Goal: Information Seeking & Learning: Learn about a topic

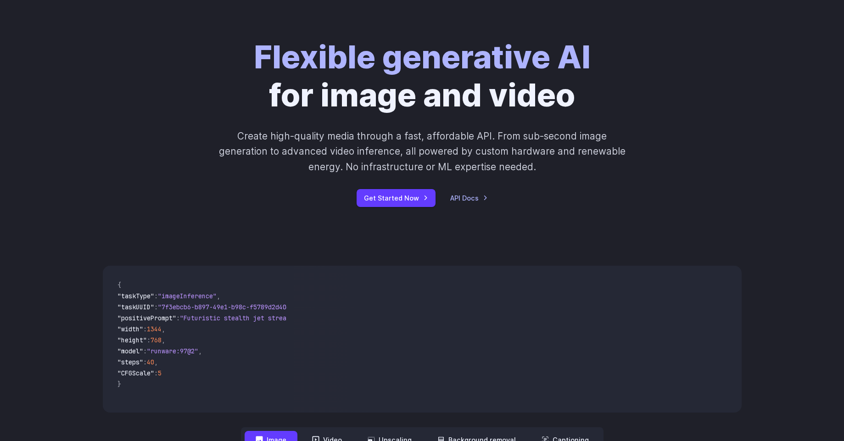
scroll to position [165, 0]
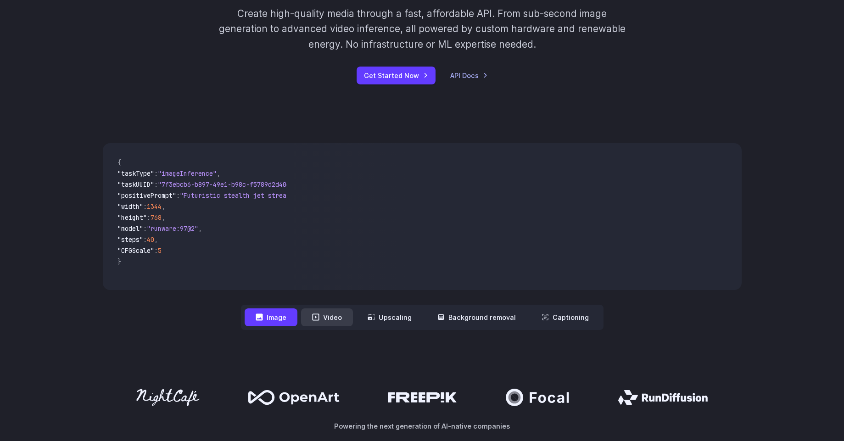
click at [328, 319] on button "Video" at bounding box center [327, 317] width 52 height 18
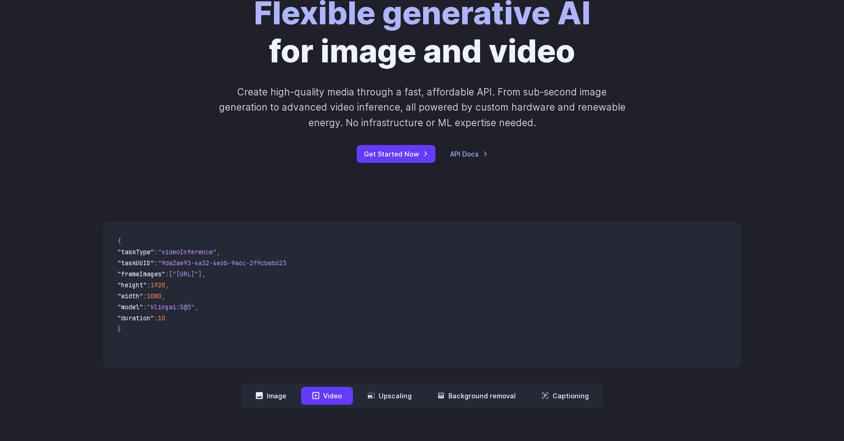
scroll to position [0, 0]
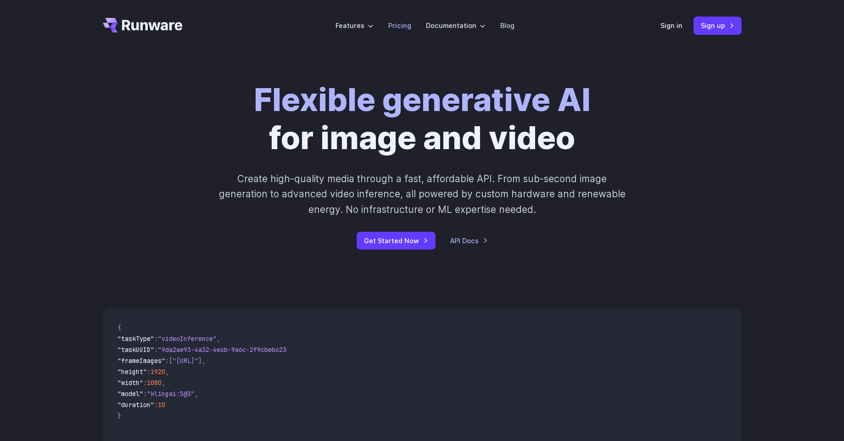
click at [391, 32] on li "Pricing" at bounding box center [400, 25] width 38 height 25
click at [397, 26] on link "Pricing" at bounding box center [399, 25] width 23 height 11
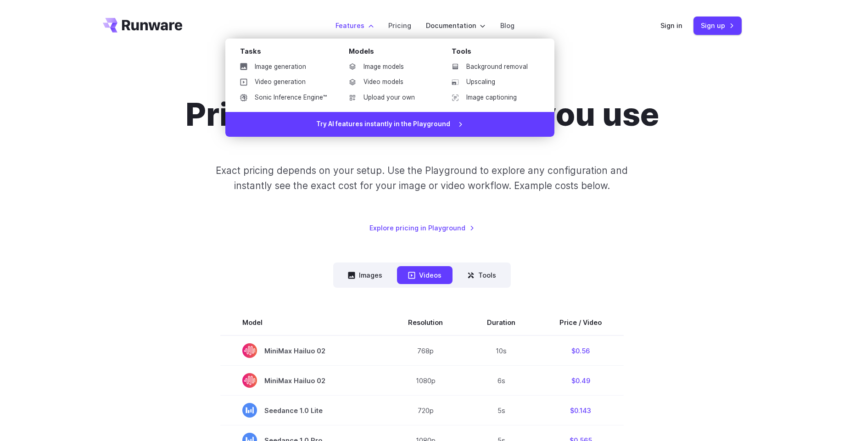
click at [360, 22] on label "Features" at bounding box center [354, 25] width 38 height 11
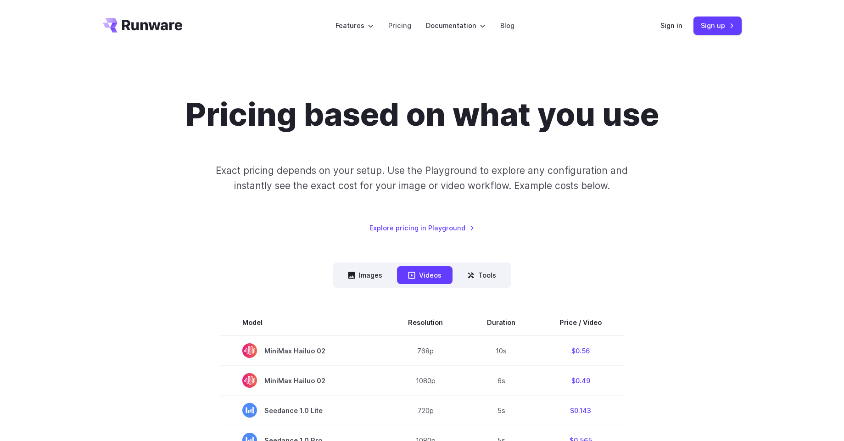
click at [657, 233] on div "Pricing based on what you use Exact pricing depends on your setup. Use the Play…" at bounding box center [422, 164] width 639 height 138
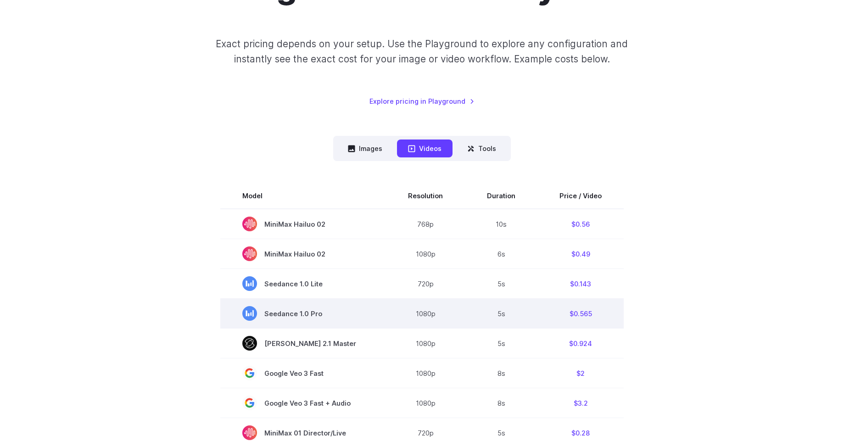
scroll to position [110, 0]
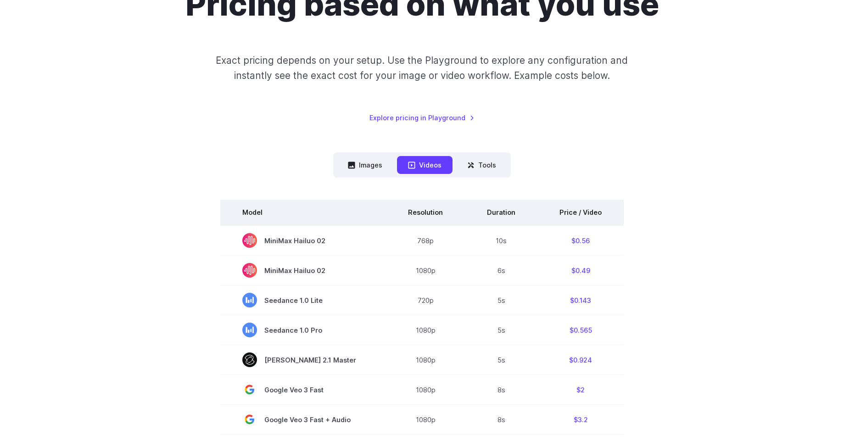
click at [490, 211] on th "Duration" at bounding box center [501, 213] width 72 height 26
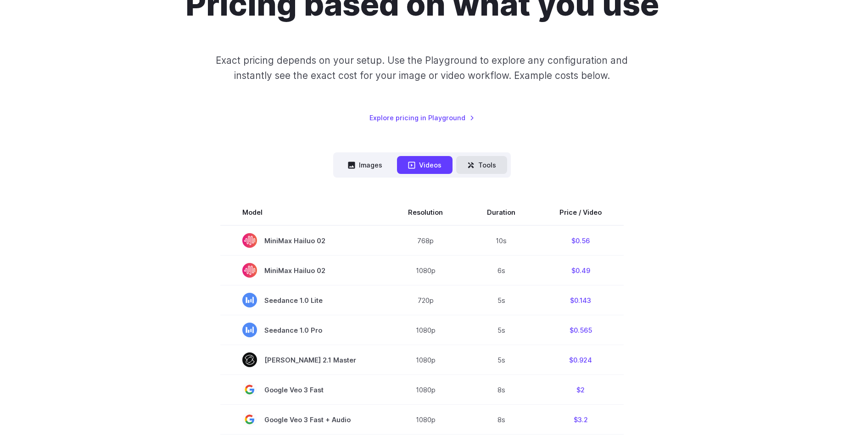
click at [477, 171] on button "Tools" at bounding box center [481, 165] width 51 height 18
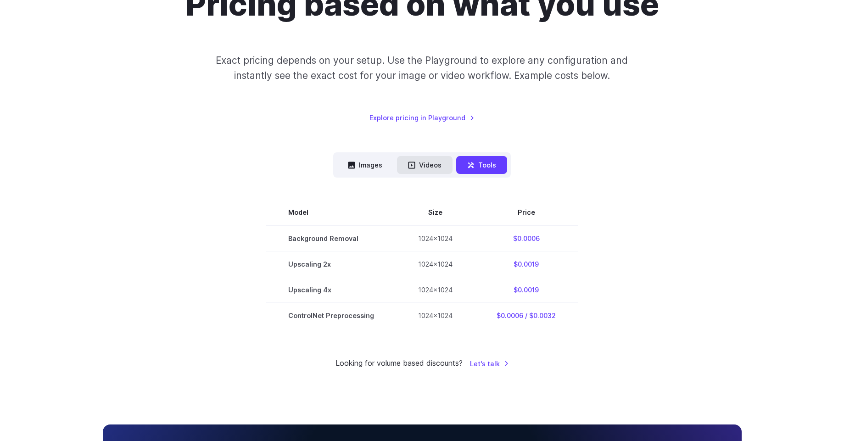
click at [420, 158] on button "Videos" at bounding box center [425, 165] width 56 height 18
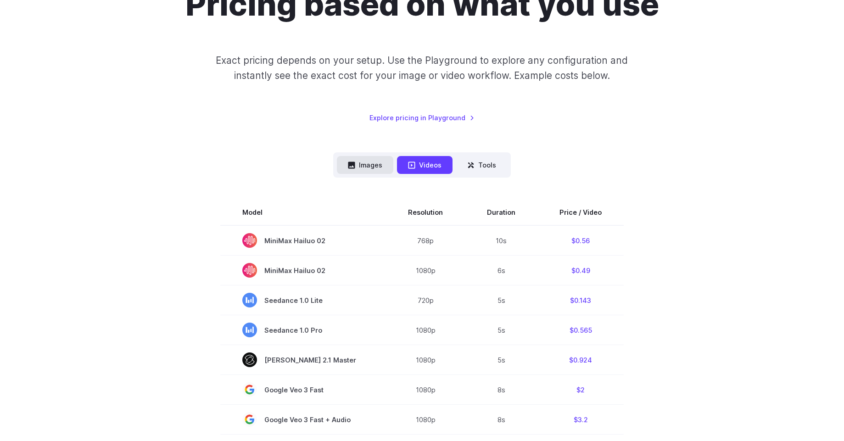
click at [359, 166] on button "Images" at bounding box center [365, 165] width 56 height 18
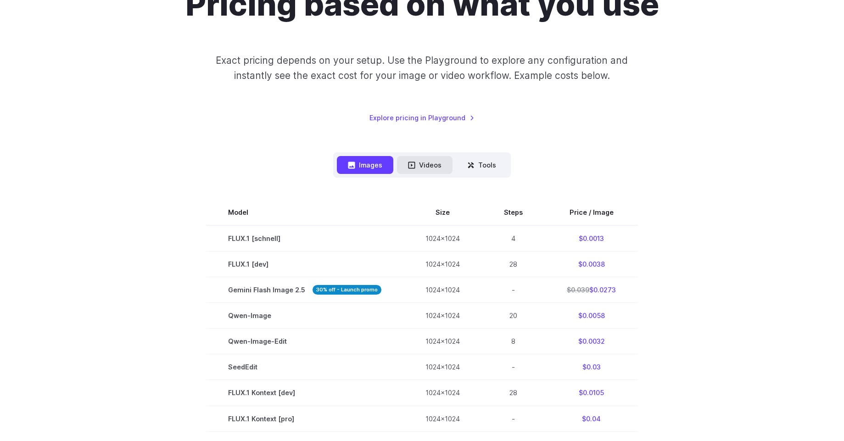
click at [428, 170] on button "Videos" at bounding box center [425, 165] width 56 height 18
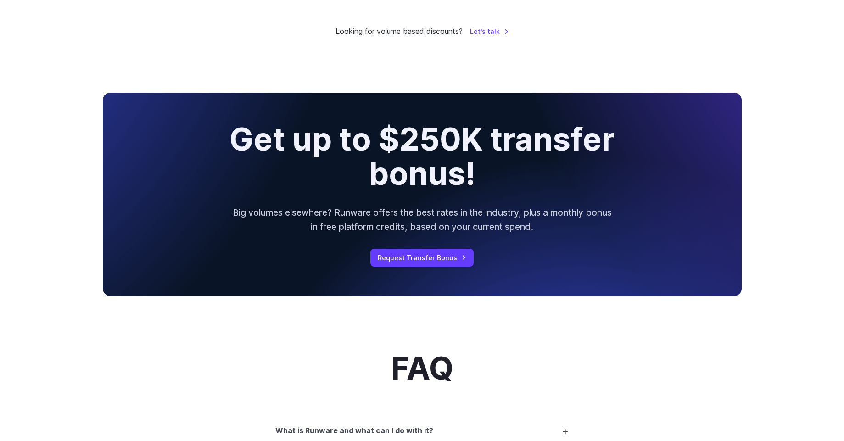
scroll to position [936, 0]
